Goal: Obtain resource: Download file/media

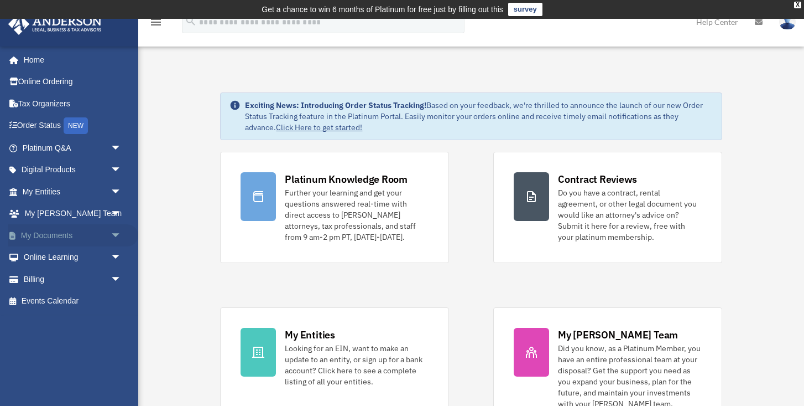
click at [60, 232] on link "My Documents arrow_drop_down" at bounding box center [73, 235] width 131 height 22
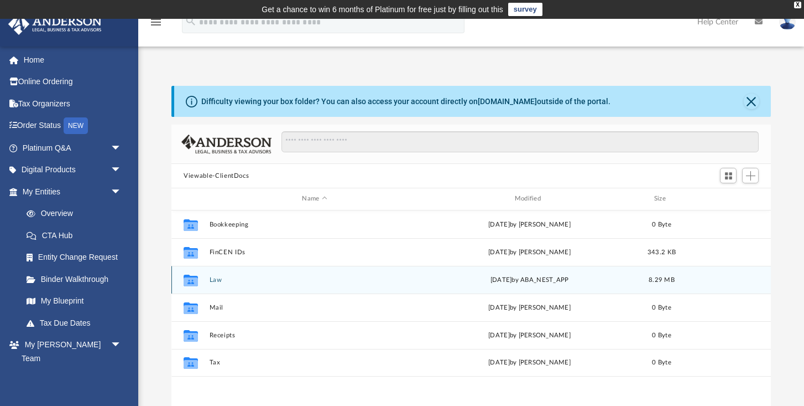
scroll to position [251, 599]
click at [212, 279] on button "Law" at bounding box center [315, 279] width 210 height 7
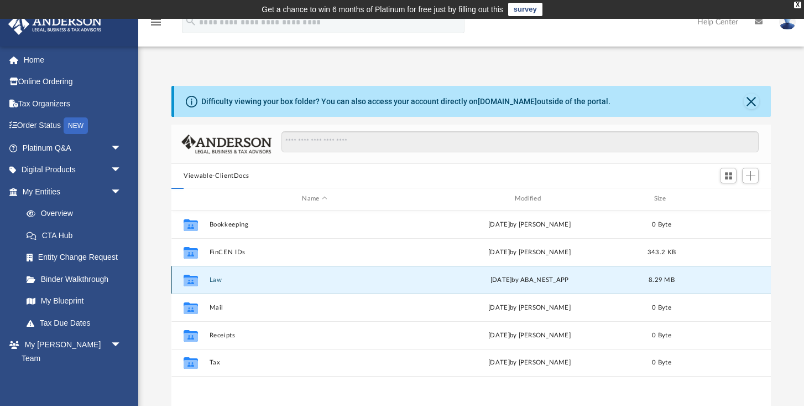
click at [212, 279] on button "Law" at bounding box center [315, 279] width 210 height 7
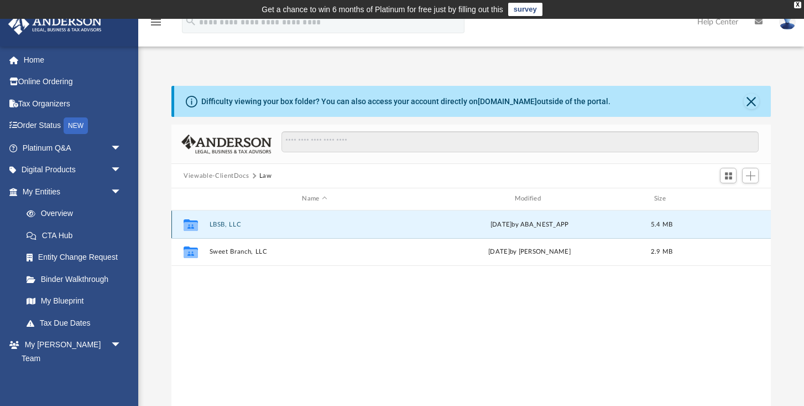
click at [221, 223] on button "LBSB, LLC" at bounding box center [315, 224] width 210 height 7
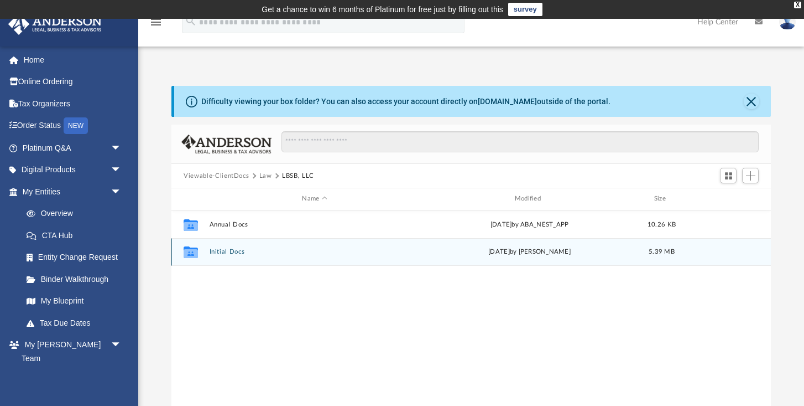
click at [220, 253] on button "Initial Docs" at bounding box center [315, 251] width 210 height 7
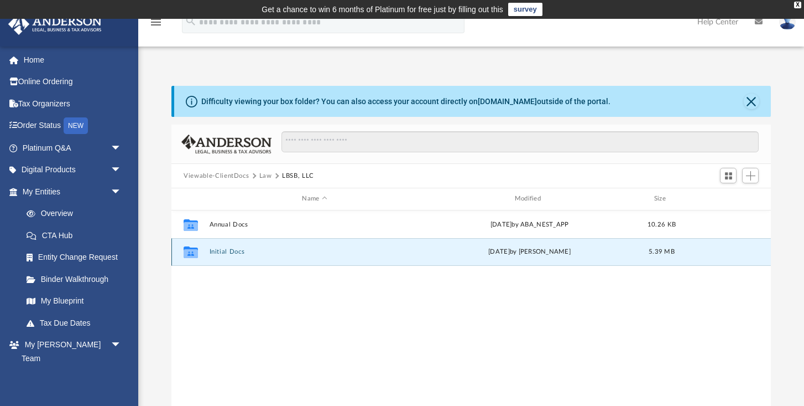
click at [220, 253] on button "Initial Docs" at bounding box center [315, 251] width 210 height 7
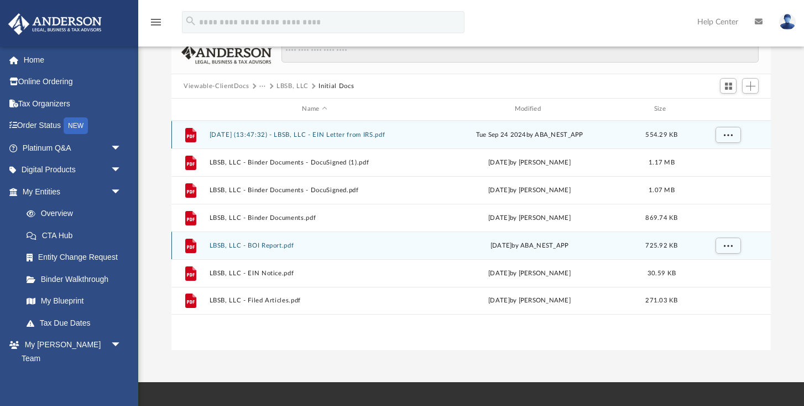
scroll to position [102, 0]
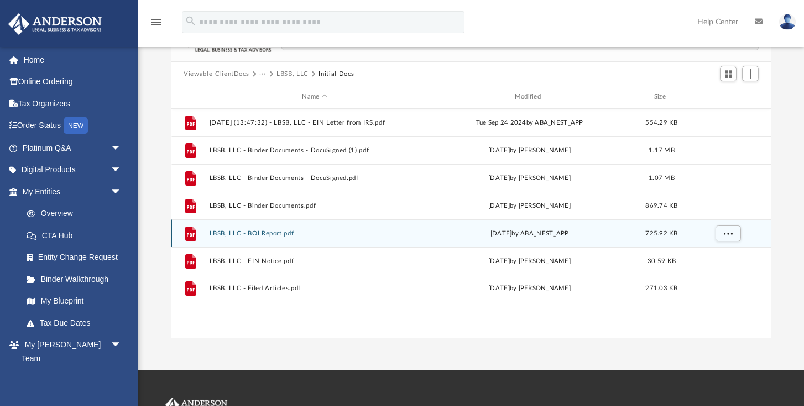
click at [258, 234] on button "LBSB, LLC - BOI Report.pdf" at bounding box center [315, 233] width 210 height 7
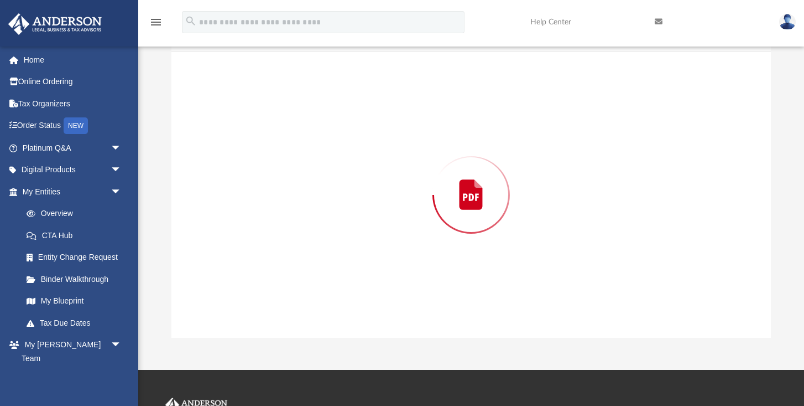
click at [258, 234] on div "Preview" at bounding box center [472, 194] width 600 height 285
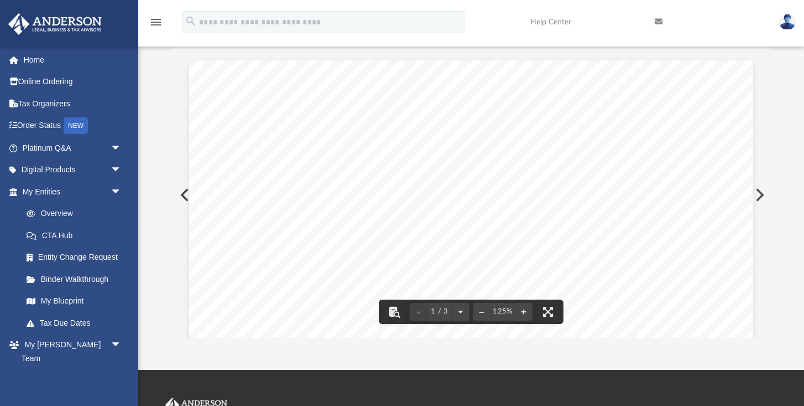
scroll to position [0, 0]
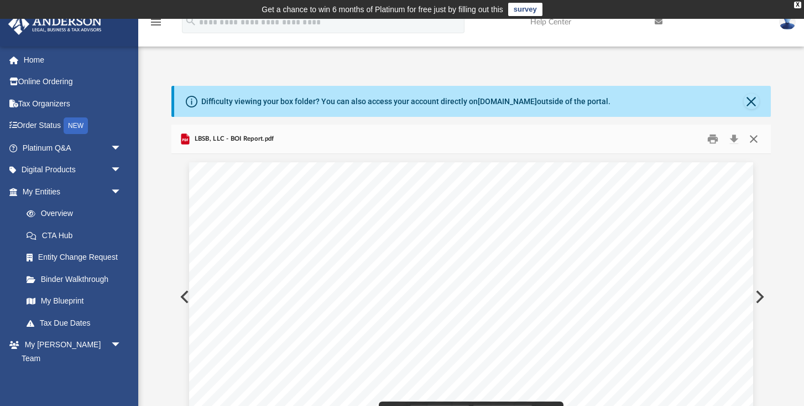
click at [755, 139] on button "Close" at bounding box center [754, 139] width 20 height 17
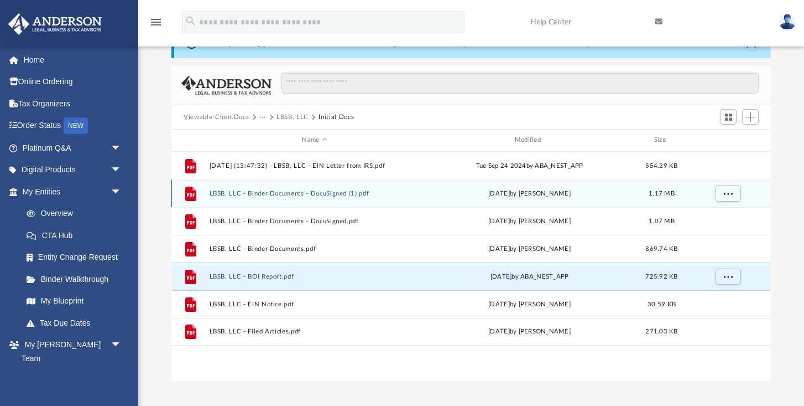
scroll to position [21, 0]
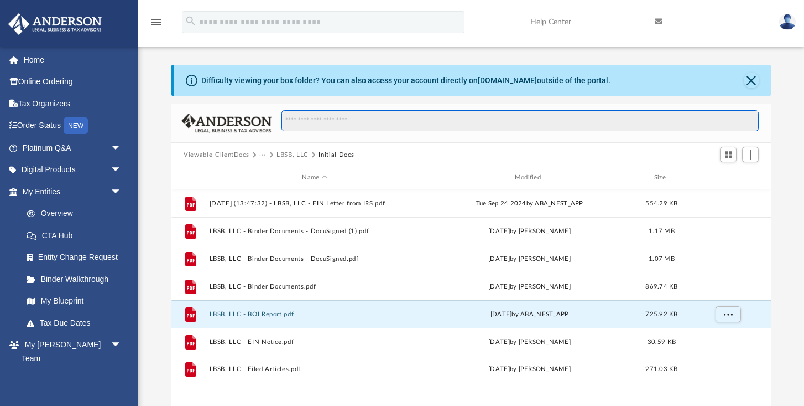
click at [382, 124] on input "Search files and folders" at bounding box center [520, 120] width 477 height 21
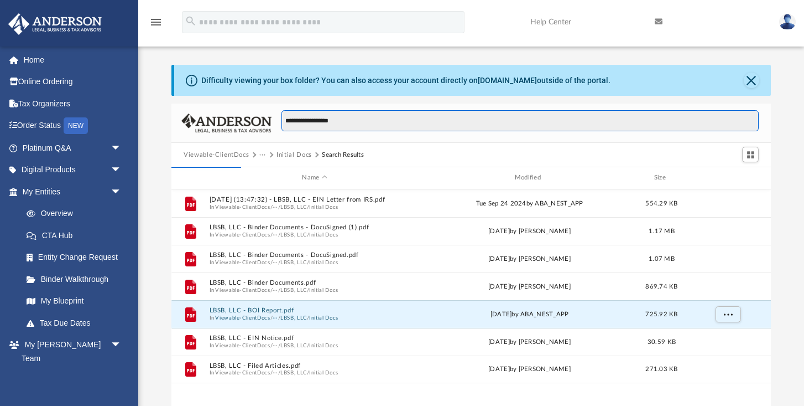
type input "**********"
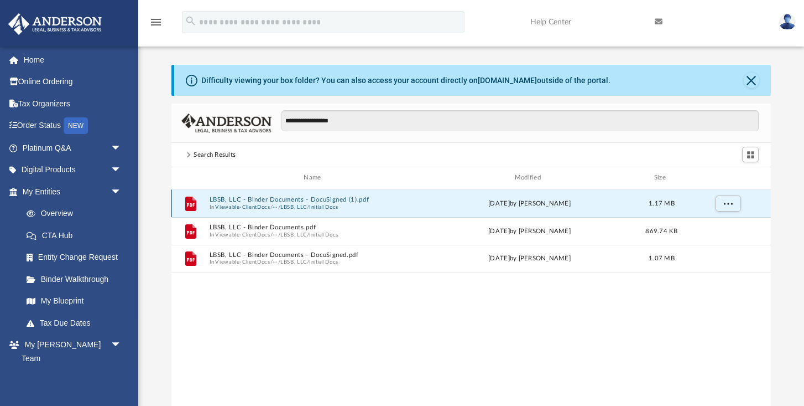
click at [268, 199] on button "LBSB, LLC - Binder Documents - DocuSigned (1).pdf" at bounding box center [315, 199] width 210 height 7
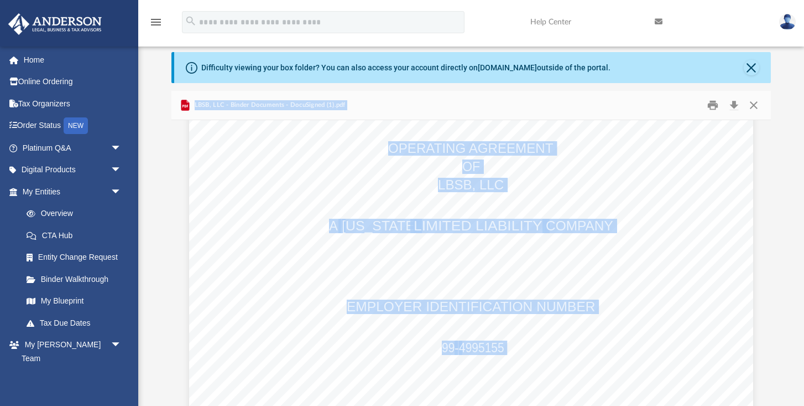
scroll to position [6791, 0]
click at [755, 106] on button "Close" at bounding box center [754, 105] width 20 height 17
